Goal: Information Seeking & Learning: Learn about a topic

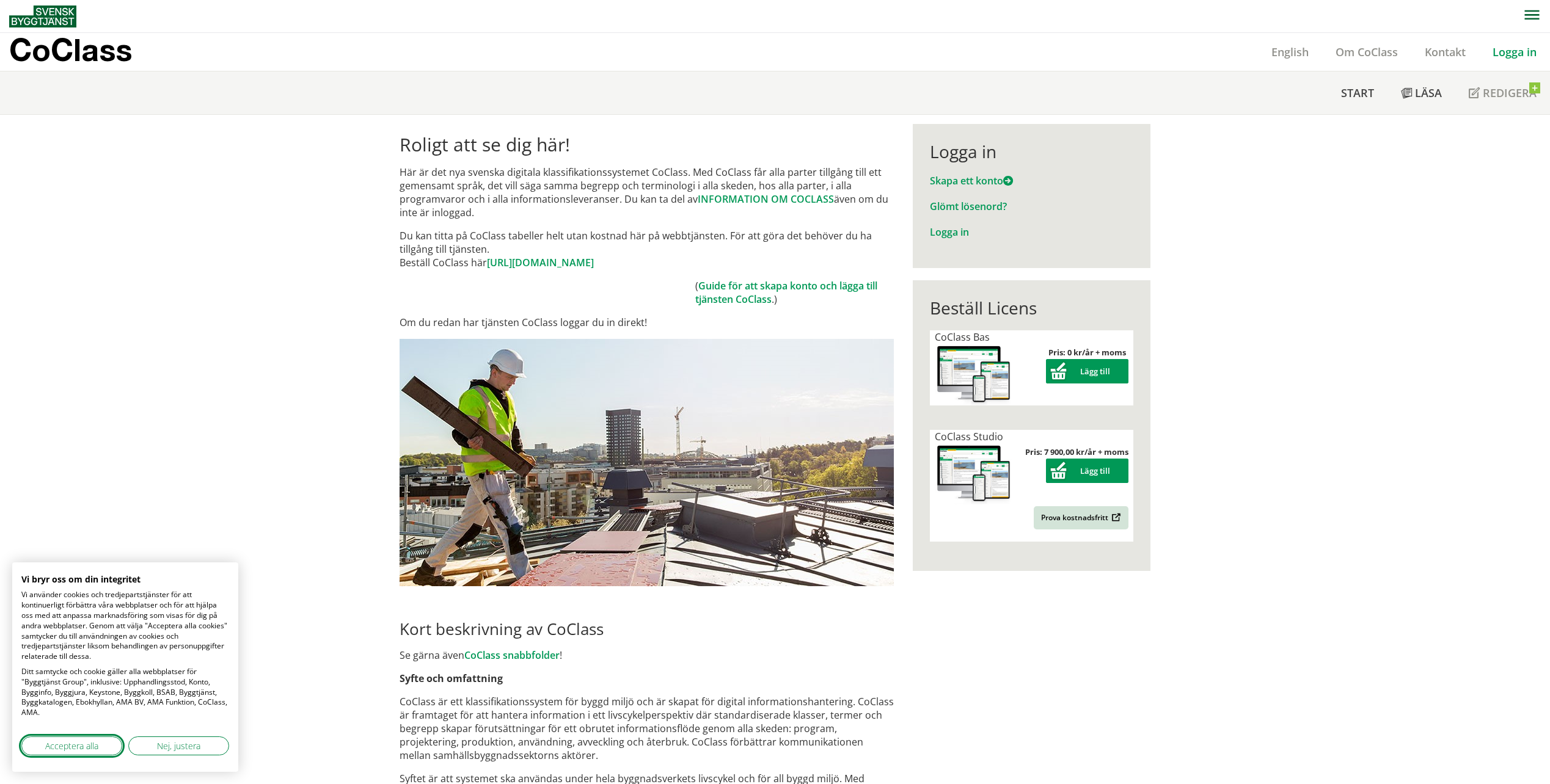
click at [83, 755] on button "Acceptera alla" at bounding box center [71, 746] width 101 height 19
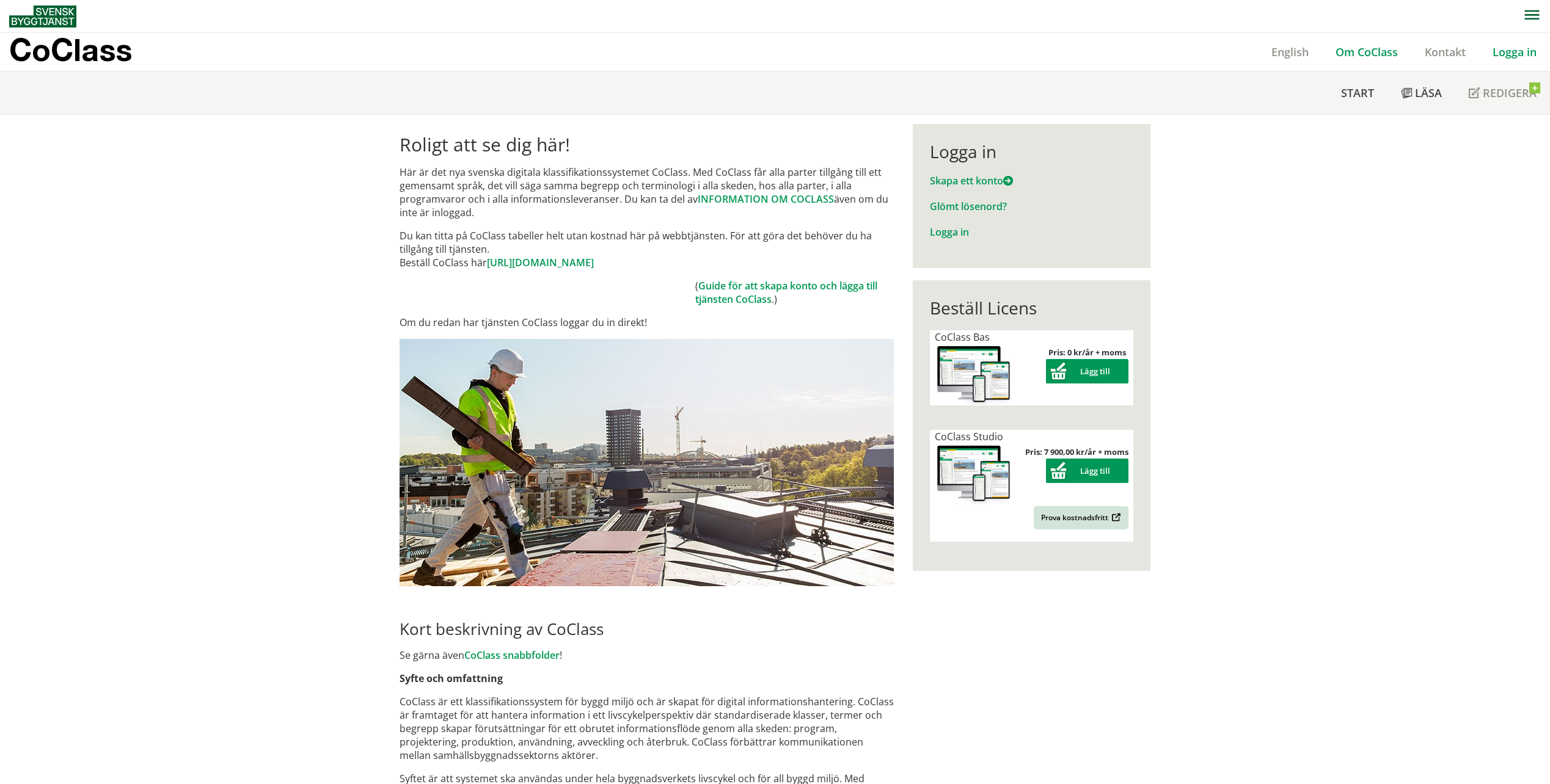
click at [1360, 50] on link "Om CoClass" at bounding box center [1366, 52] width 89 height 15
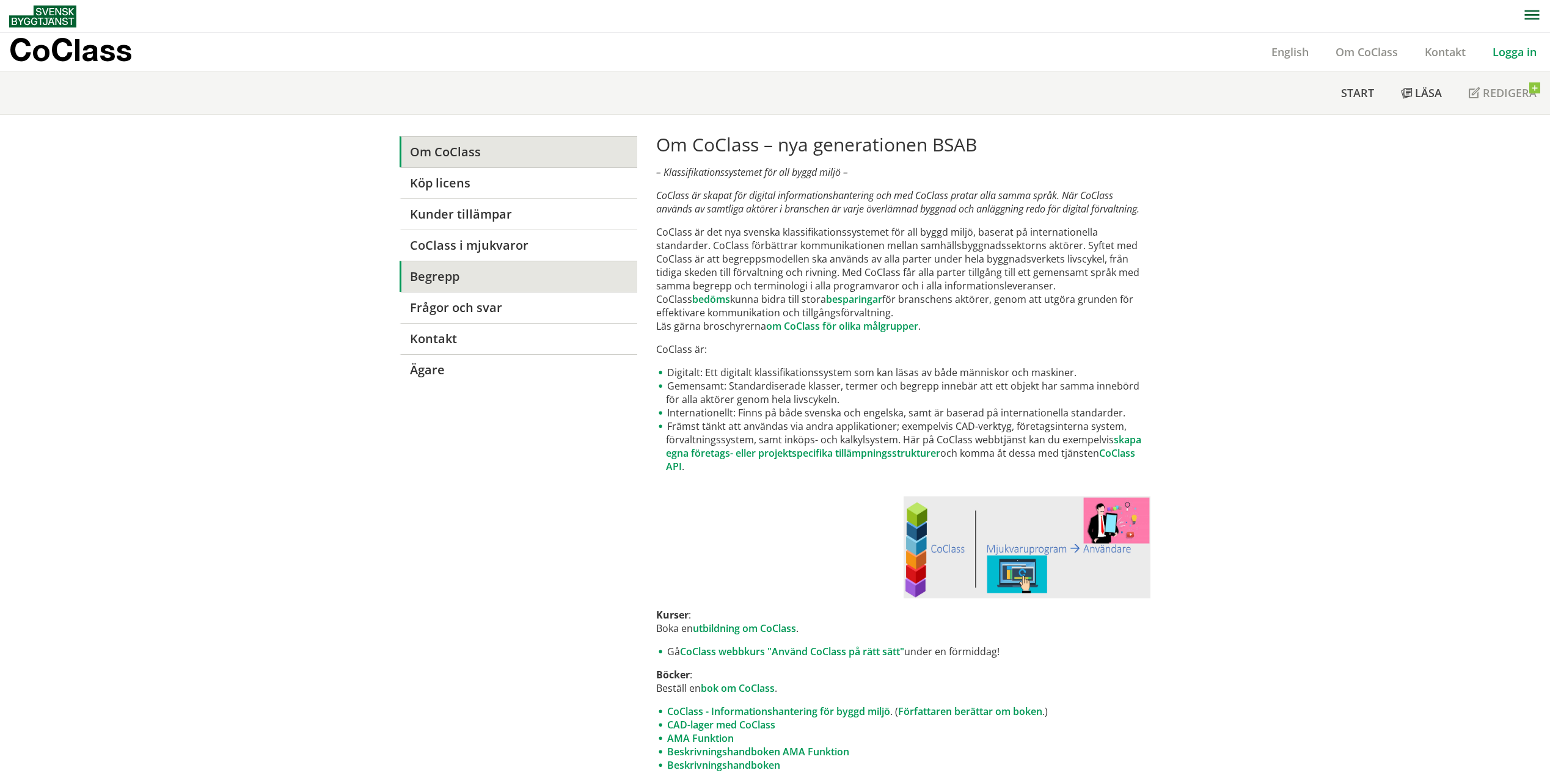
click at [406, 279] on link "Begrepp" at bounding box center [518, 276] width 238 height 31
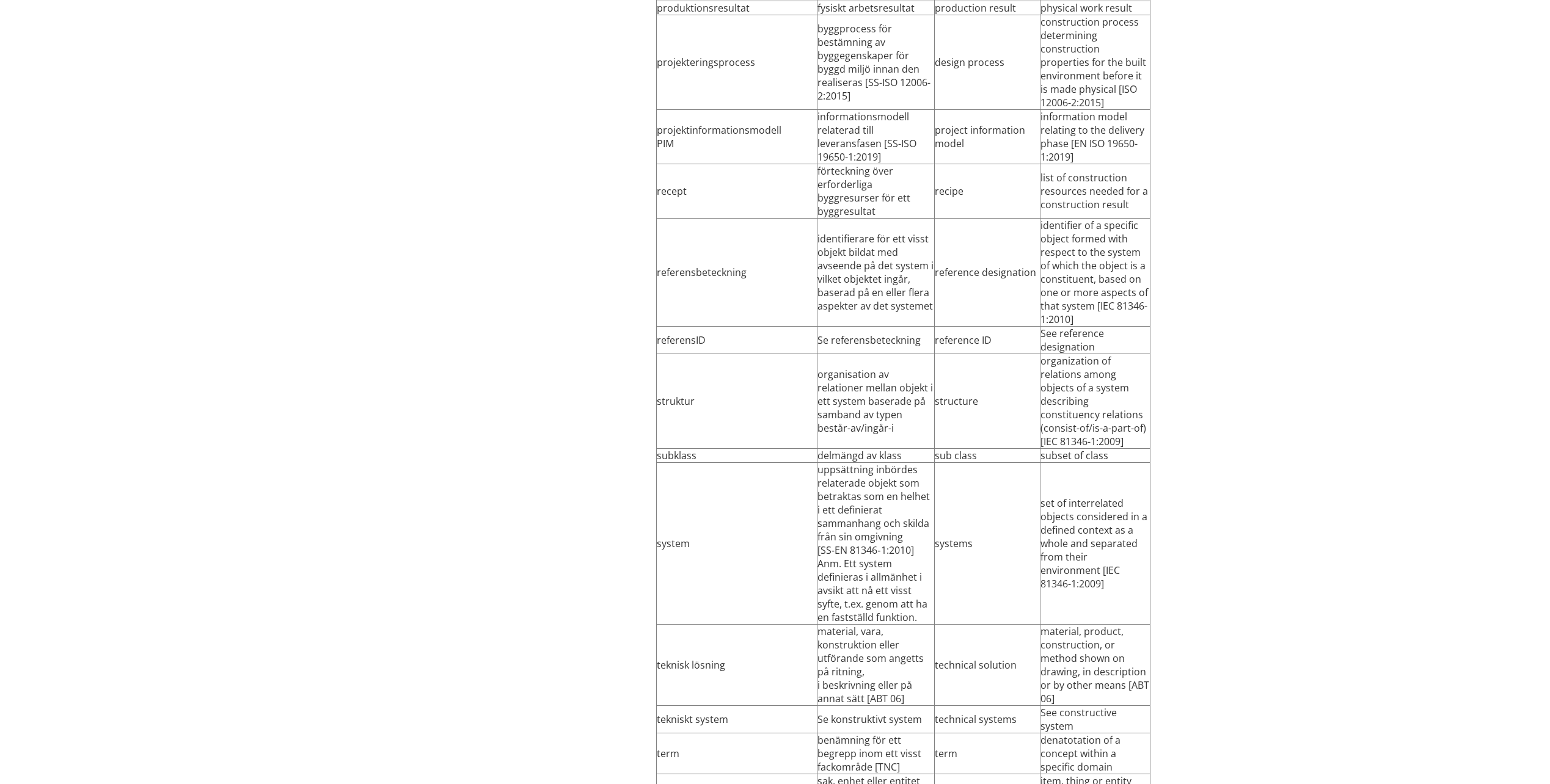
scroll to position [4881, 0]
